Goal: Navigation & Orientation: Find specific page/section

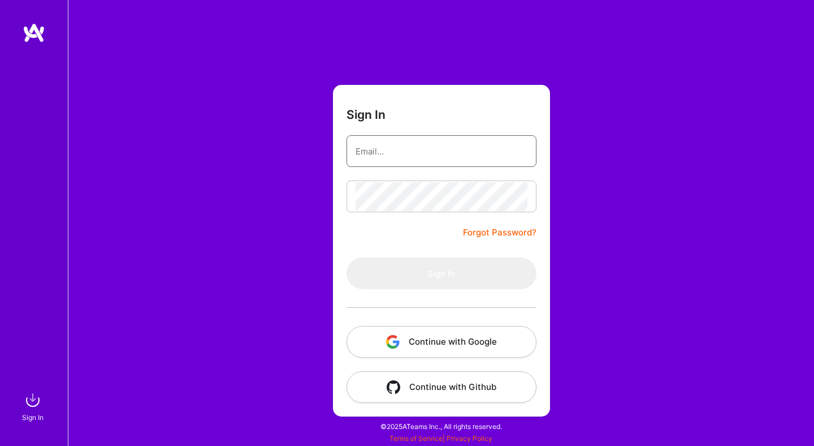
type input "[PERSON_NAME][EMAIL_ADDRESS][DOMAIN_NAME]"
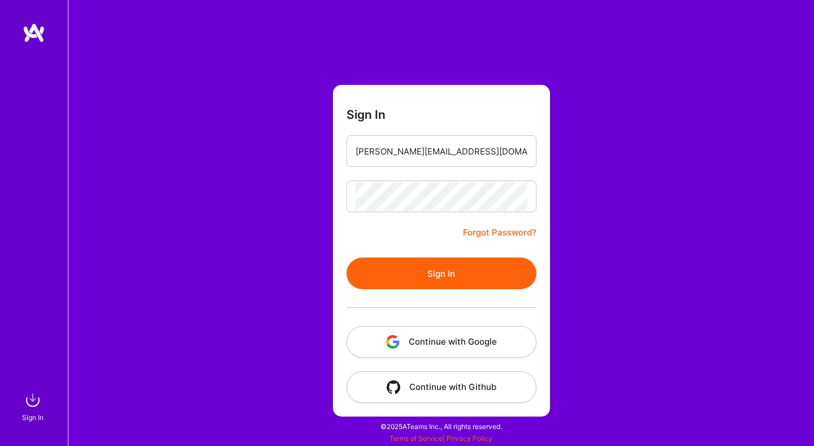
click at [473, 337] on button "Continue with Google" at bounding box center [442, 342] width 190 height 32
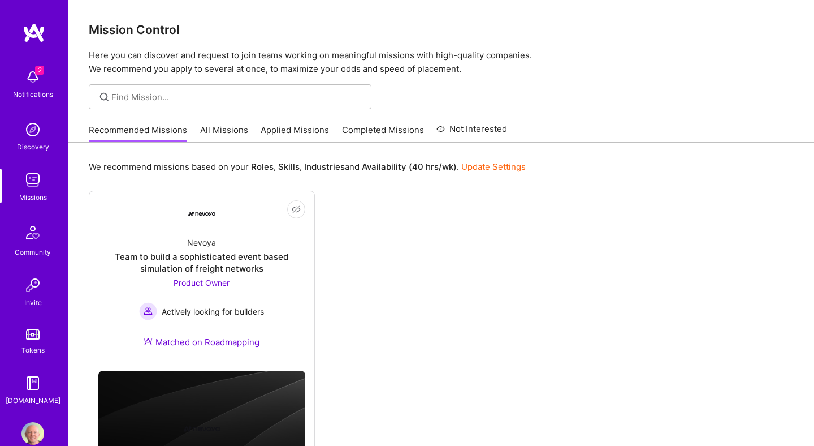
click at [224, 127] on link "All Missions" at bounding box center [224, 133] width 48 height 19
